Goal: Check status

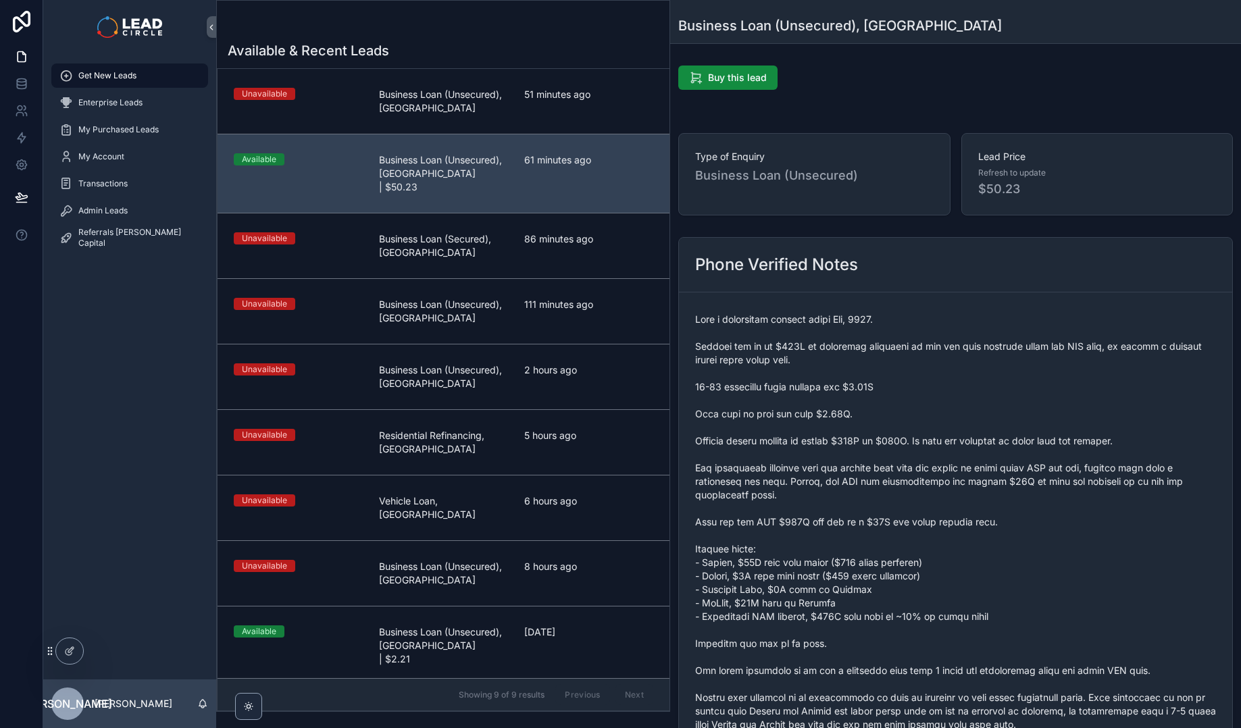
click at [938, 530] on span "scrollable content" at bounding box center [955, 549] width 521 height 473
drag, startPoint x: 977, startPoint y: 571, endPoint x: 846, endPoint y: 505, distance: 146.8
click at [839, 502] on span "scrollable content" at bounding box center [955, 549] width 521 height 473
drag, startPoint x: 923, startPoint y: 565, endPoint x: 964, endPoint y: 585, distance: 45.9
click at [955, 582] on span "scrollable content" at bounding box center [955, 549] width 521 height 473
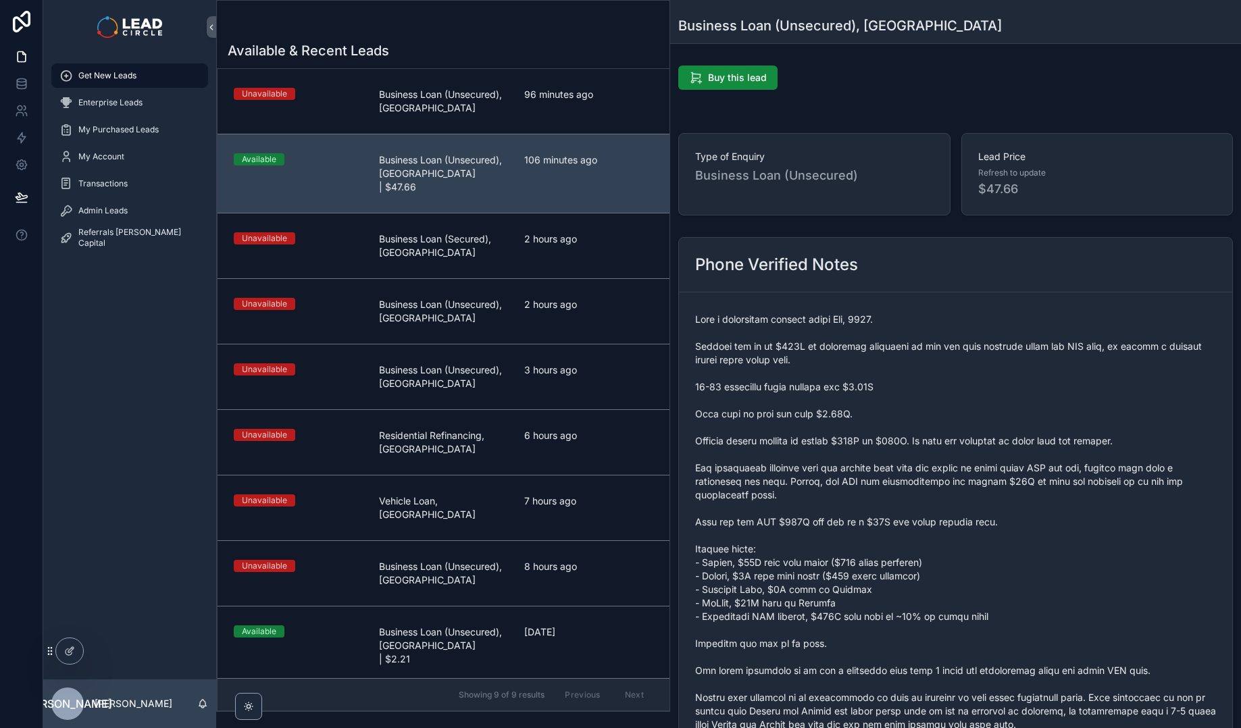
click at [965, 586] on span "scrollable content" at bounding box center [955, 549] width 521 height 473
drag, startPoint x: 982, startPoint y: 603, endPoint x: 893, endPoint y: 571, distance: 94.7
click at [903, 575] on span "scrollable content" at bounding box center [955, 549] width 521 height 473
click at [893, 571] on span "scrollable content" at bounding box center [955, 549] width 521 height 473
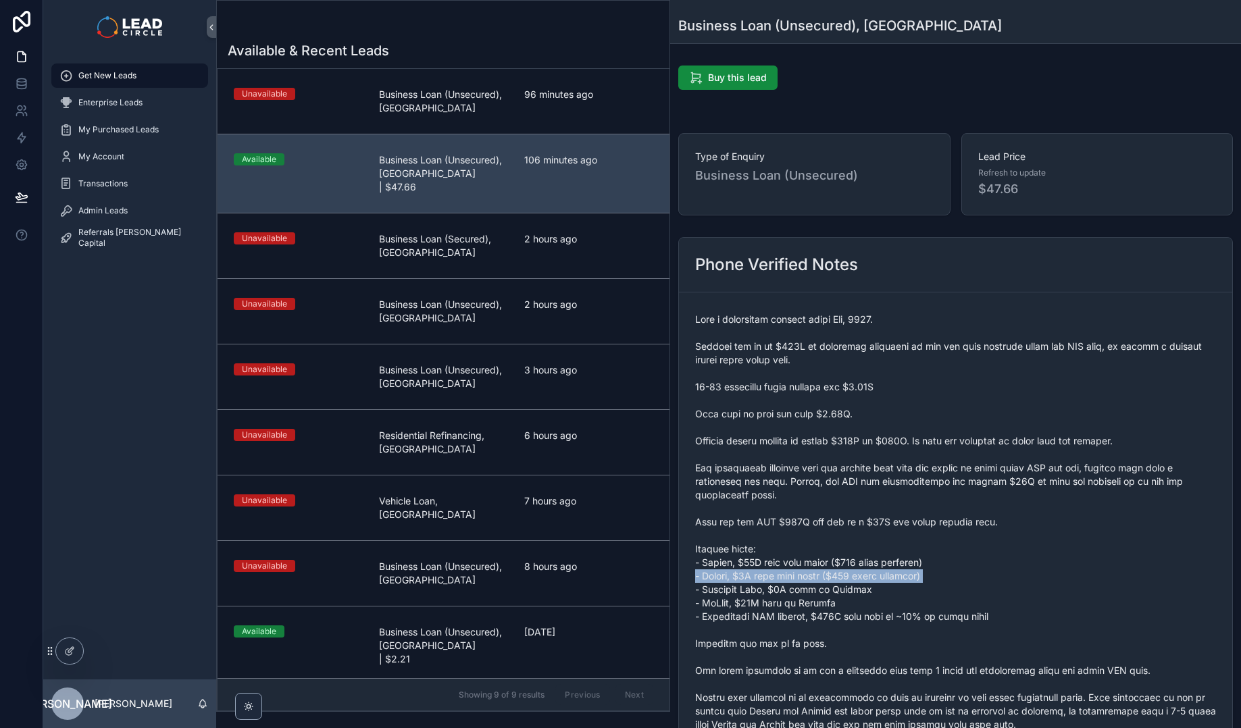
click at [893, 571] on span "scrollable content" at bounding box center [955, 549] width 521 height 473
click at [928, 596] on span "scrollable content" at bounding box center [955, 549] width 521 height 473
